Goal: Transaction & Acquisition: Purchase product/service

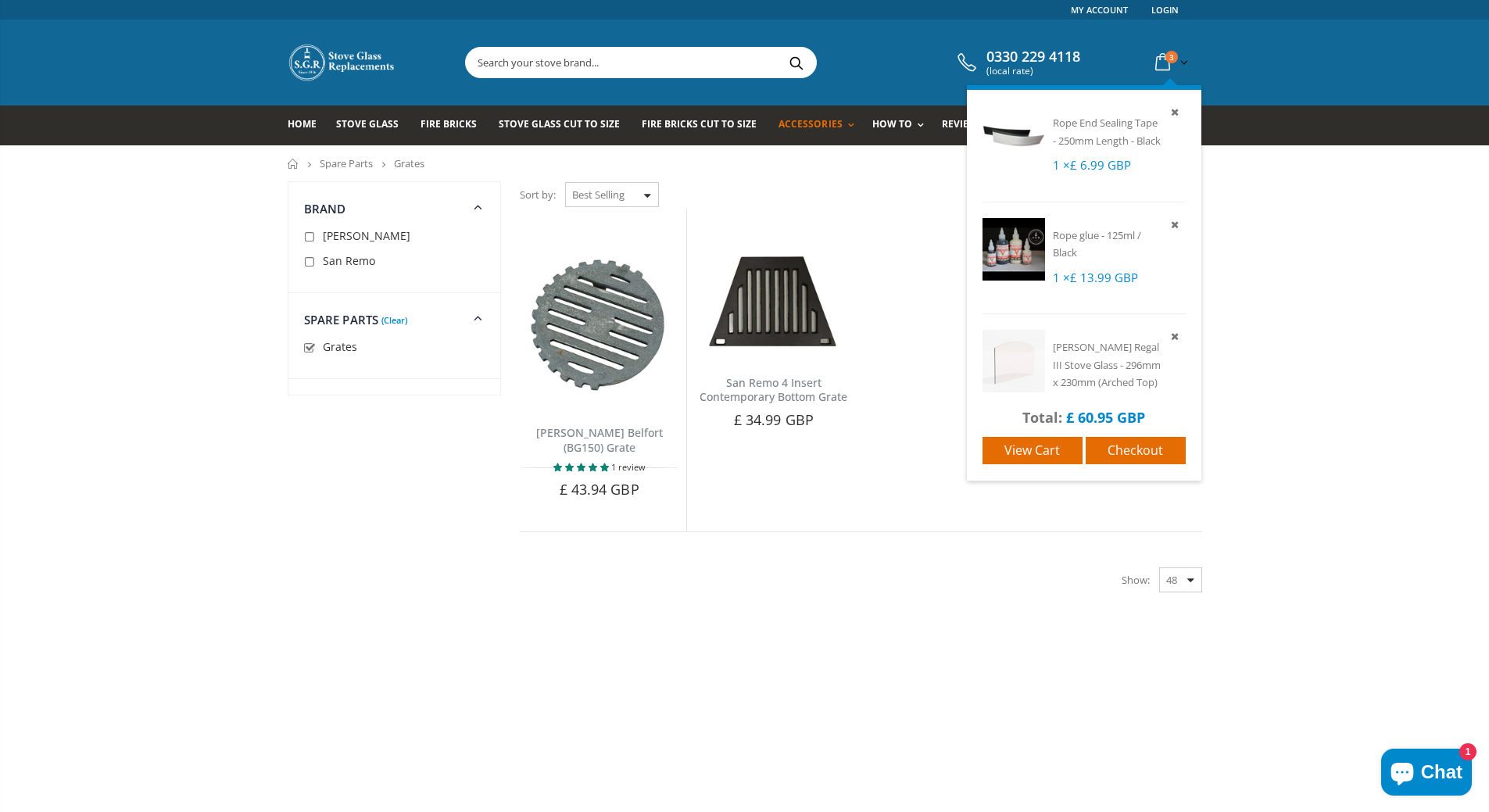
click at [1166, 61] on icon at bounding box center [1162, 62] width 27 height 28
click at [1037, 449] on span "View cart" at bounding box center [1032, 450] width 56 height 17
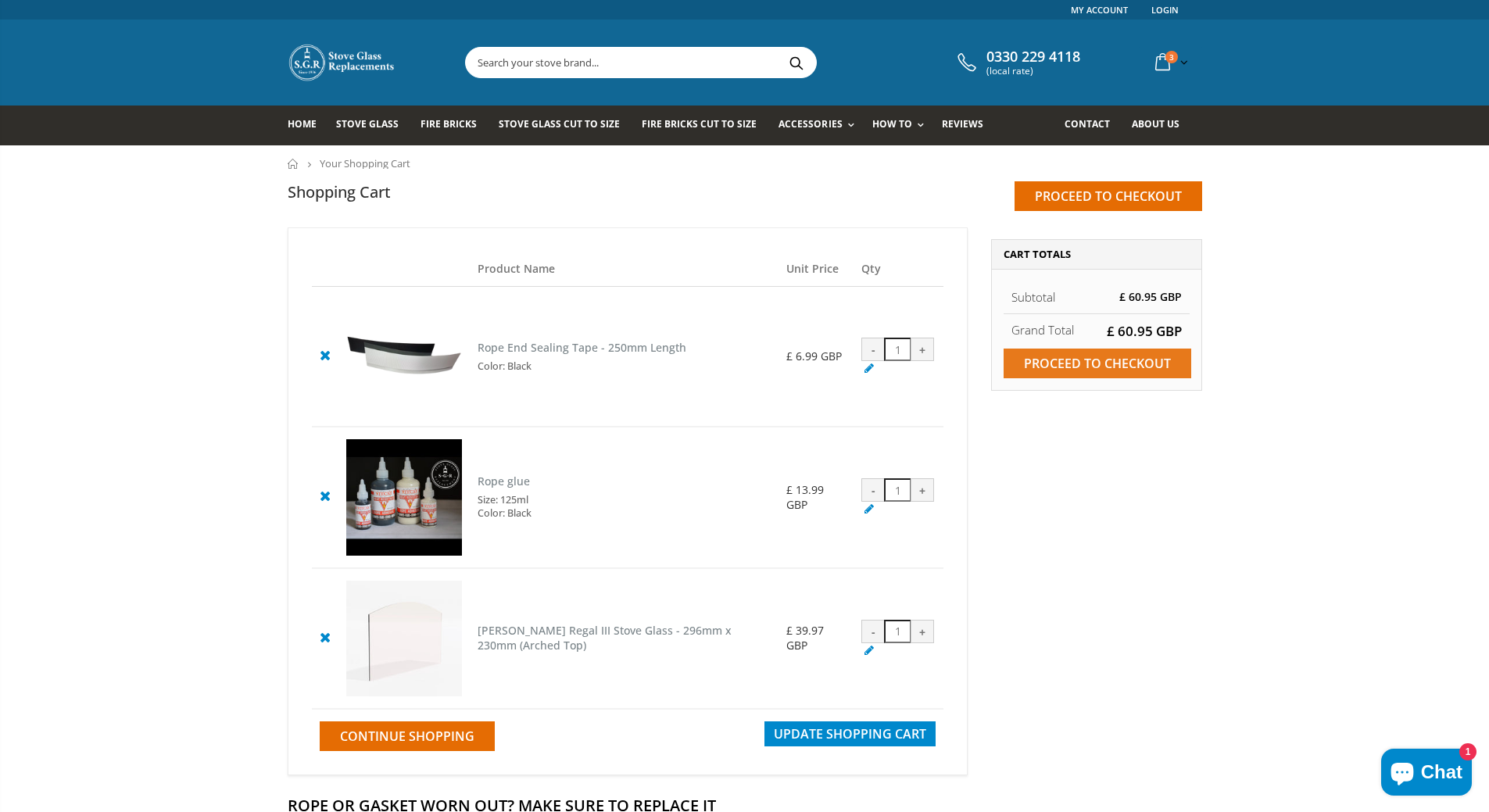
click at [1088, 361] on input "Proceed to checkout" at bounding box center [1096, 363] width 188 height 29
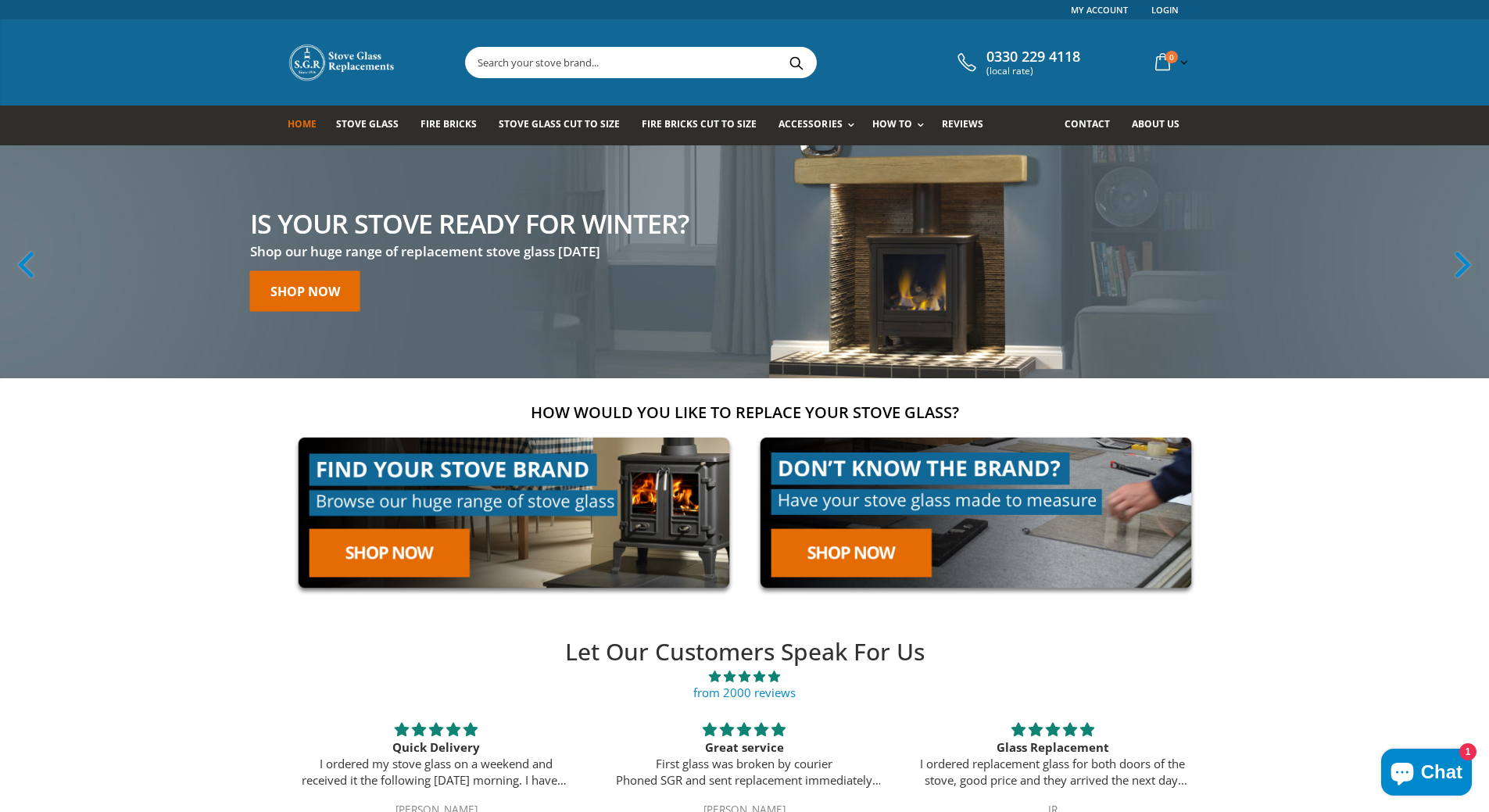
click at [939, 313] on div "Is your stove ready for winter? Shop our huge range of replacement stove glass …" at bounding box center [685, 261] width 893 height 233
